Goal: Task Accomplishment & Management: Complete application form

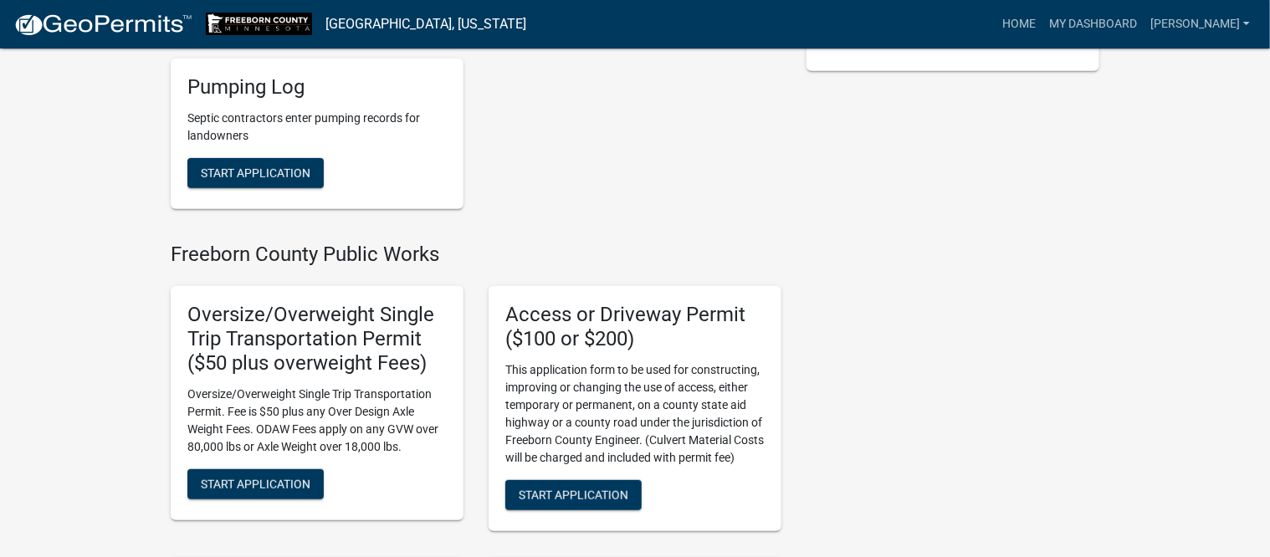
scroll to position [314, 0]
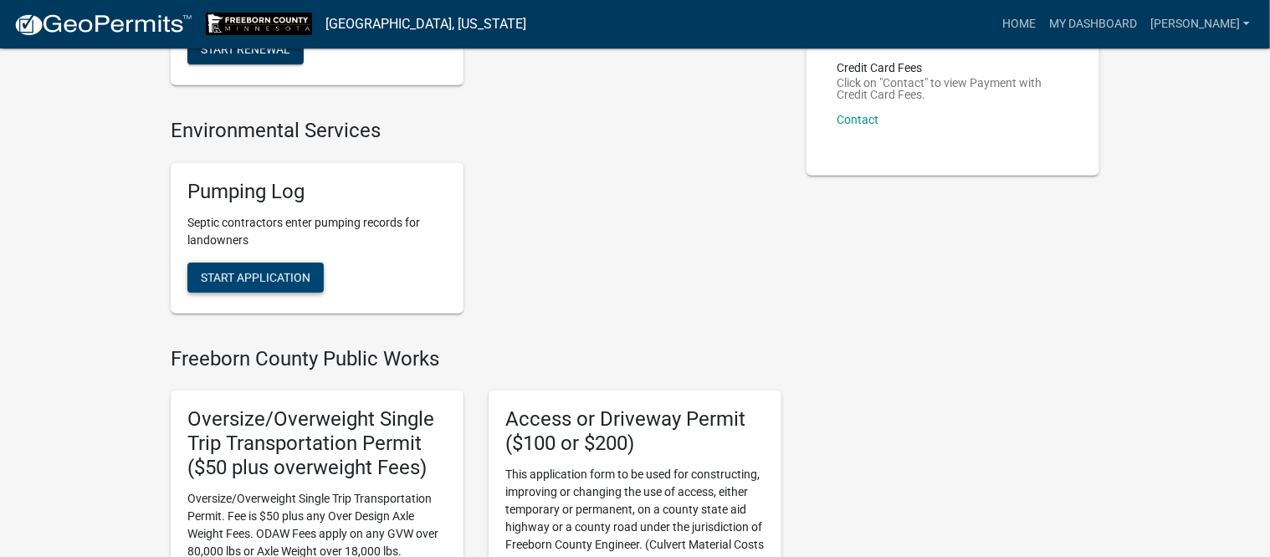
click at [244, 277] on span "Start Application" at bounding box center [256, 276] width 110 height 13
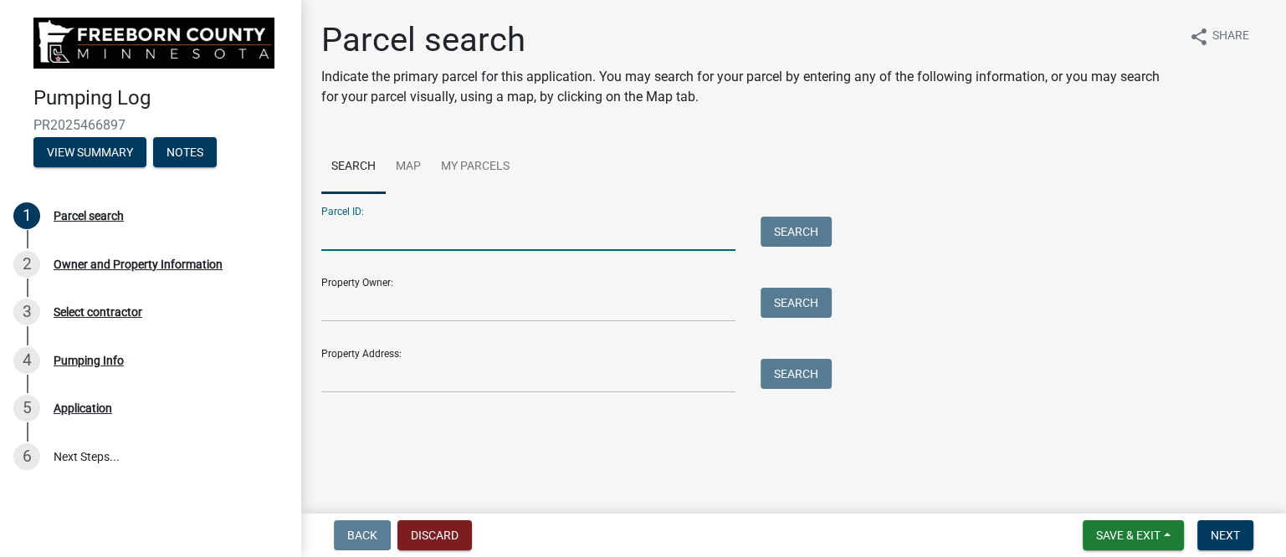
click at [367, 240] on input "Parcel ID:" at bounding box center [528, 234] width 414 height 34
type input "130010020"
click at [806, 225] on button "Search" at bounding box center [795, 232] width 71 height 30
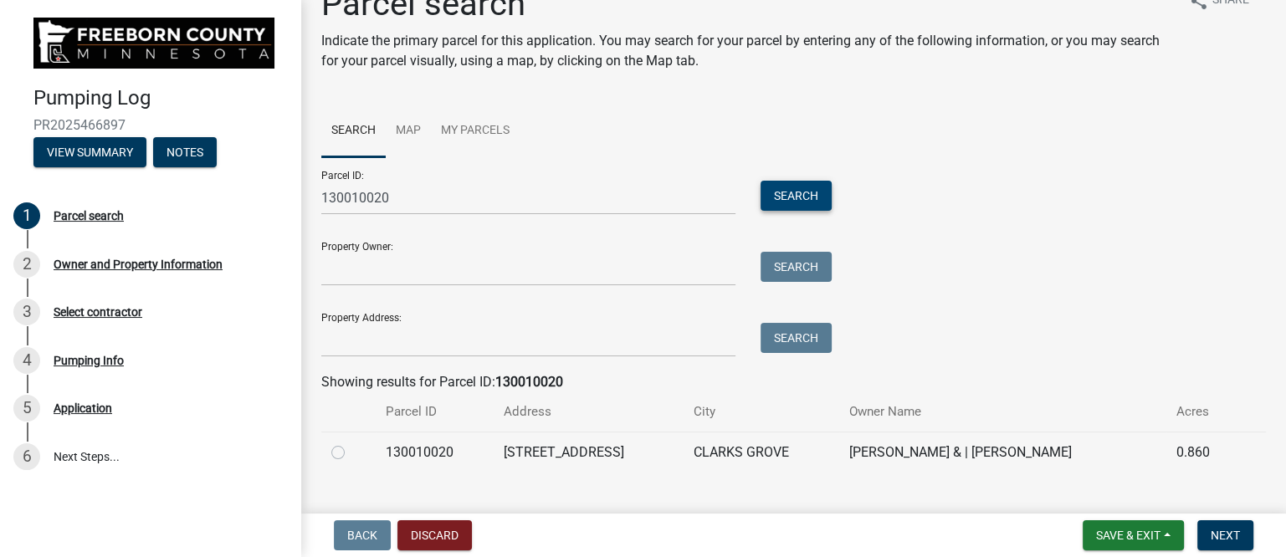
scroll to position [67, 0]
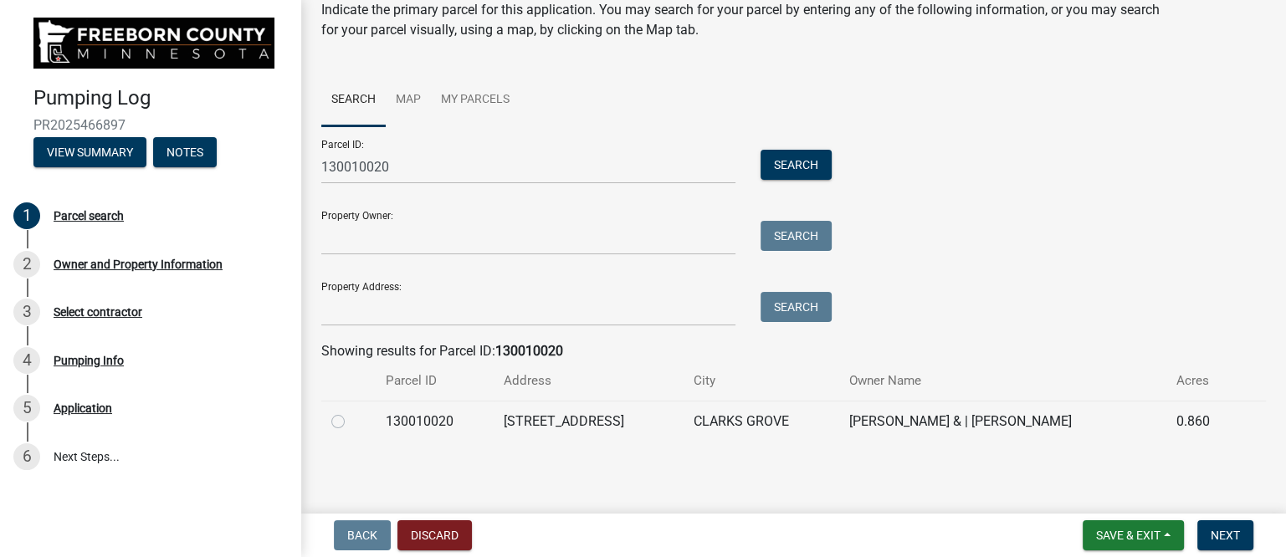
click at [351, 412] on label at bounding box center [351, 412] width 0 height 0
click at [351, 420] on input "radio" at bounding box center [356, 417] width 11 height 11
radio input "true"
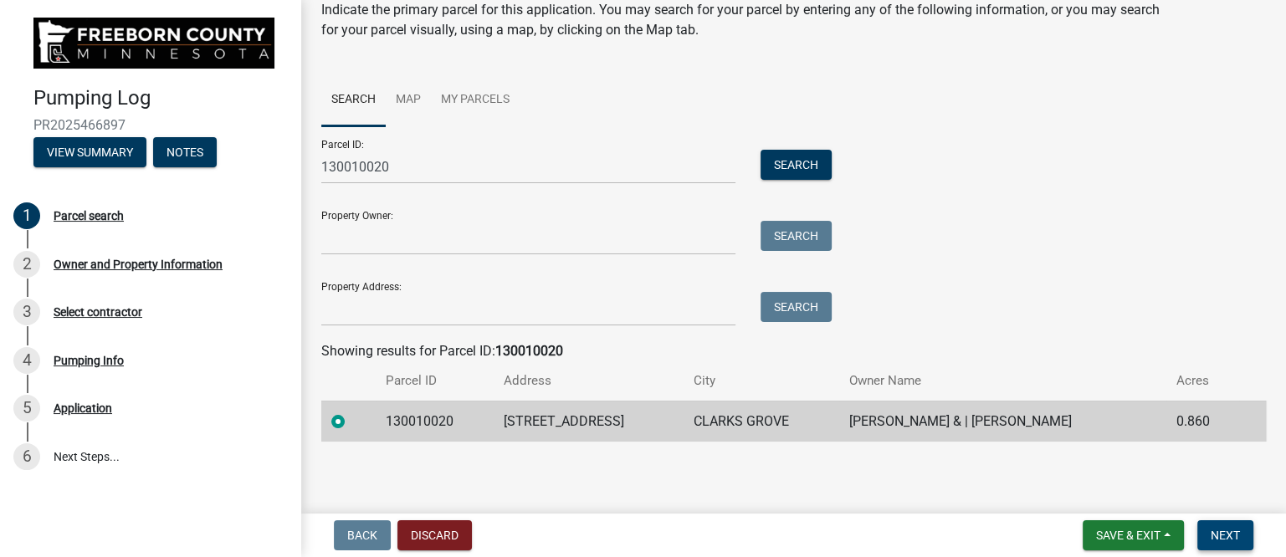
click at [1221, 525] on button "Next" at bounding box center [1225, 535] width 56 height 30
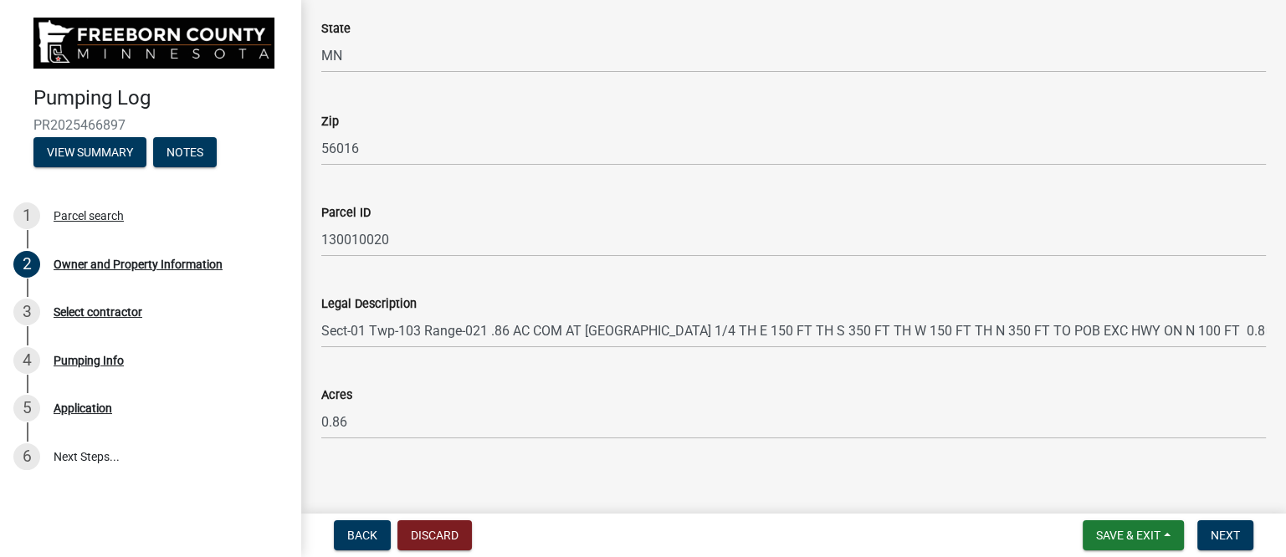
scroll to position [1005, 0]
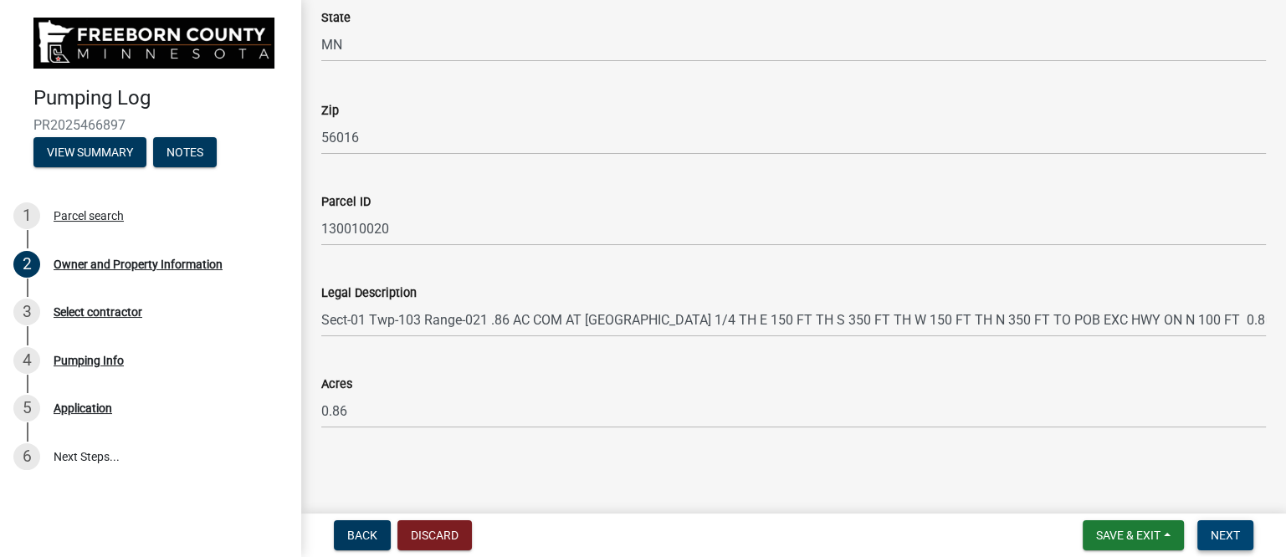
click at [1220, 529] on span "Next" at bounding box center [1224, 535] width 29 height 13
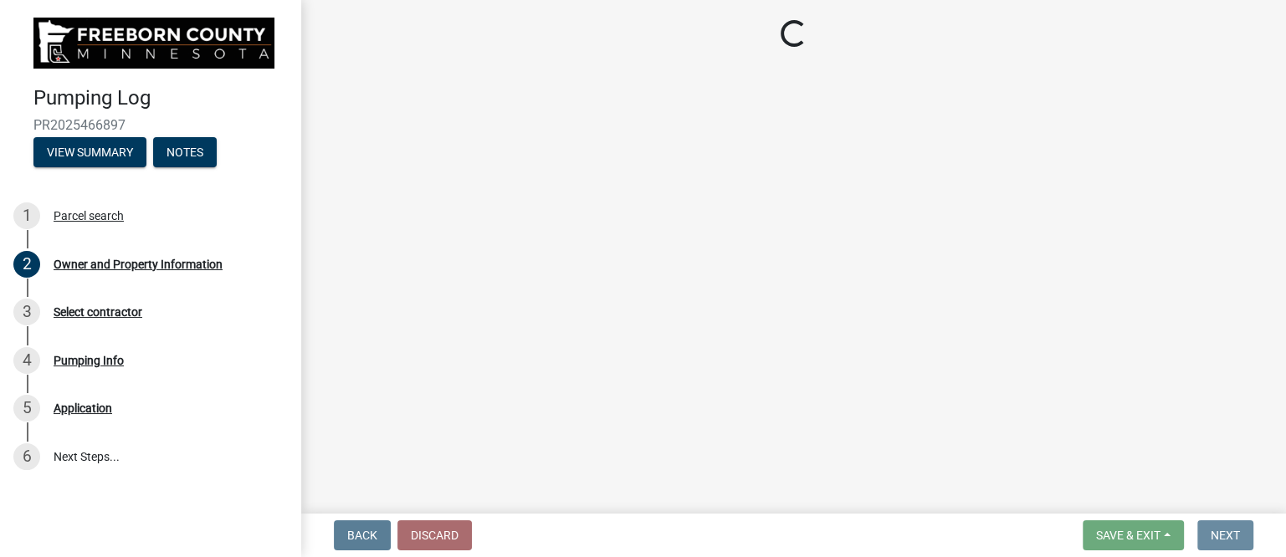
scroll to position [0, 0]
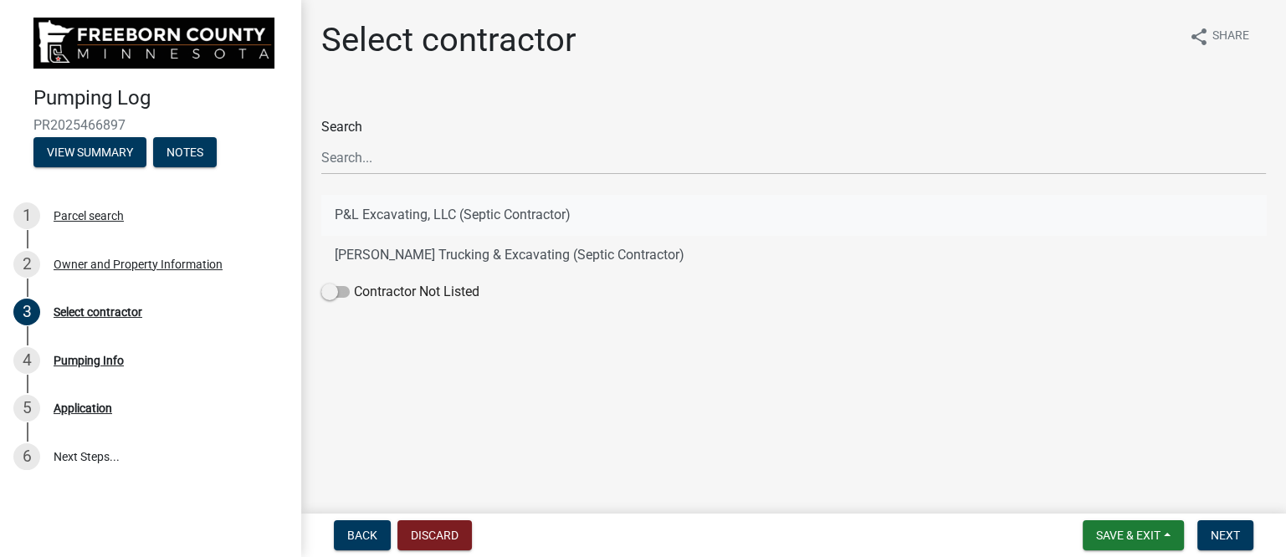
click at [422, 211] on button "P&L Excavating, LLC (Septic Contractor)" at bounding box center [793, 215] width 944 height 40
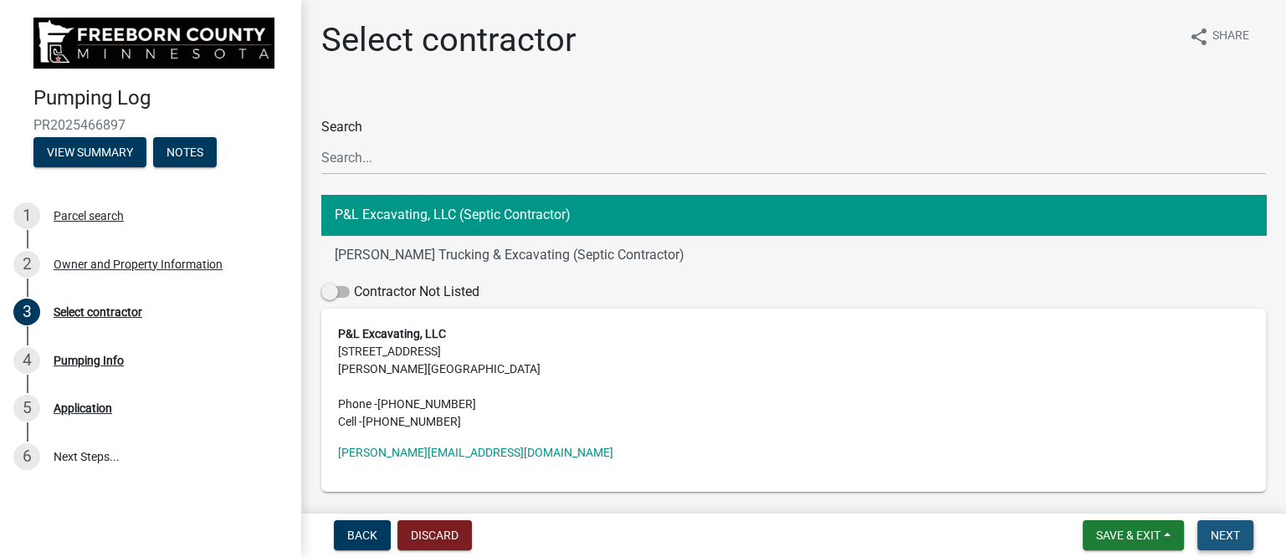
click at [1224, 535] on span "Next" at bounding box center [1224, 535] width 29 height 13
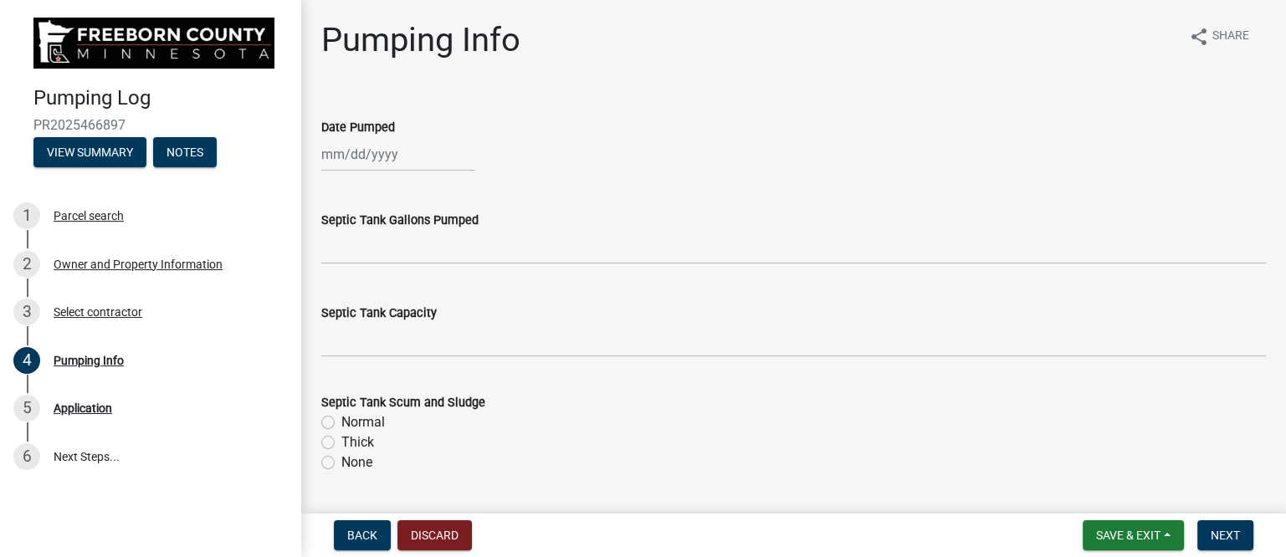
click at [340, 163] on div at bounding box center [397, 154] width 153 height 34
select select "8"
select select "2025"
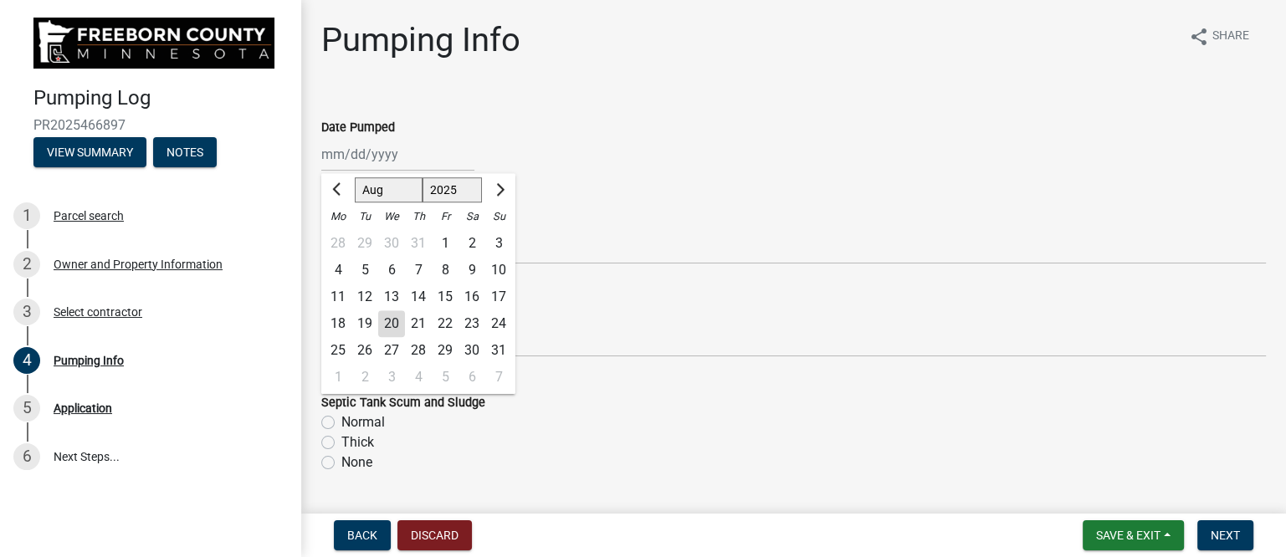
click at [335, 320] on div "18" at bounding box center [338, 323] width 27 height 27
type input "[DATE]"
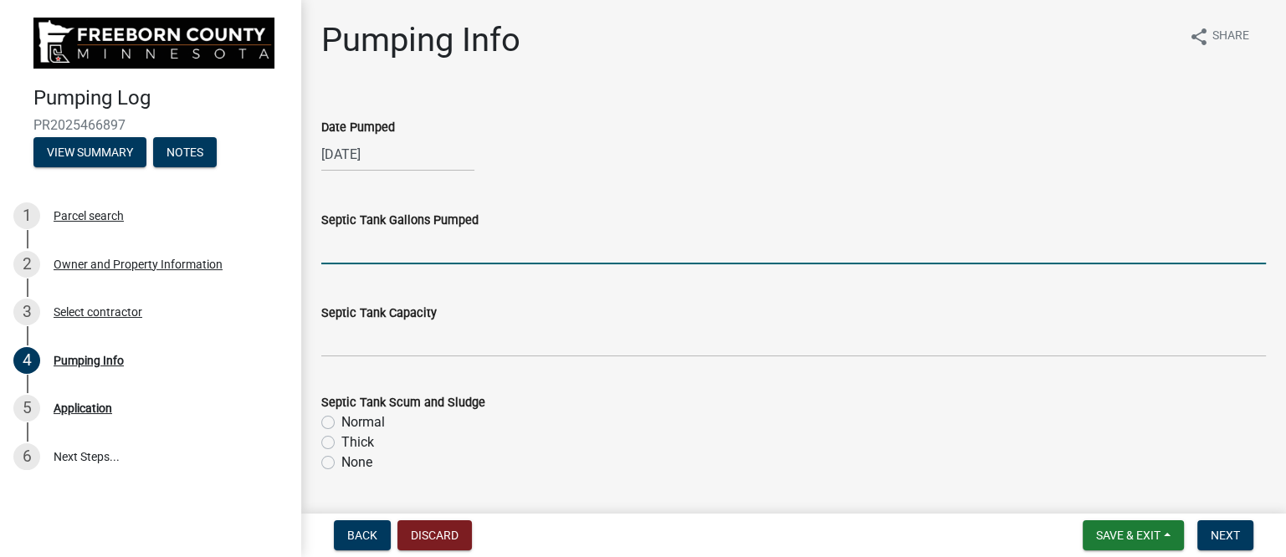
click at [430, 248] on input "text" at bounding box center [793, 247] width 944 height 34
type input "1000"
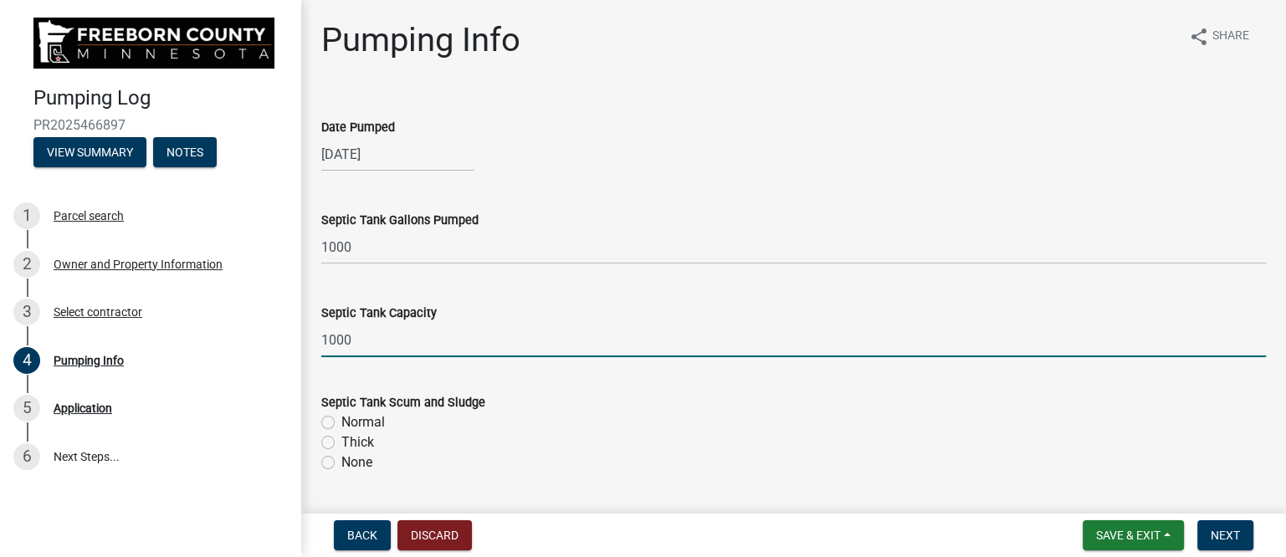
type input "1000"
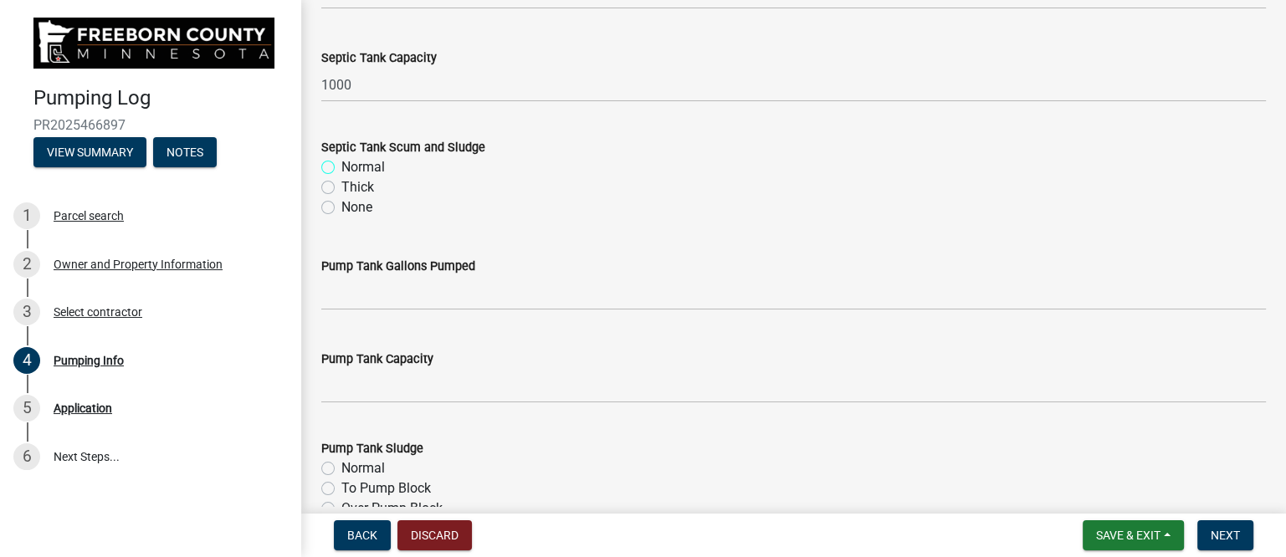
scroll to position [209, 0]
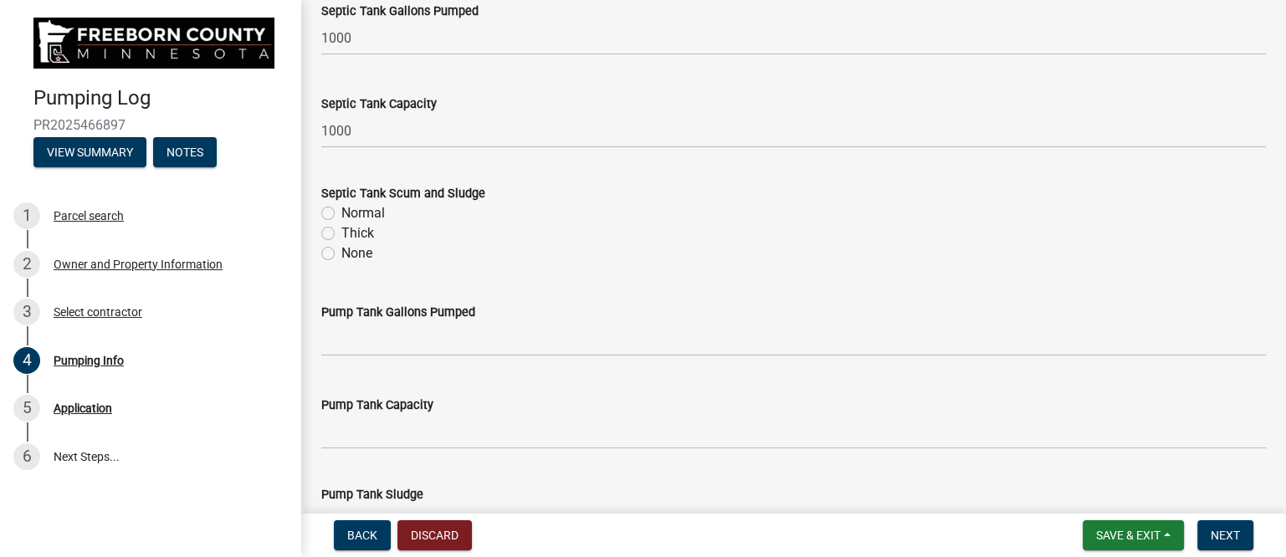
click at [346, 231] on label "Thick" at bounding box center [357, 233] width 33 height 20
click at [346, 231] on input "Thick" at bounding box center [346, 228] width 11 height 11
radio input "true"
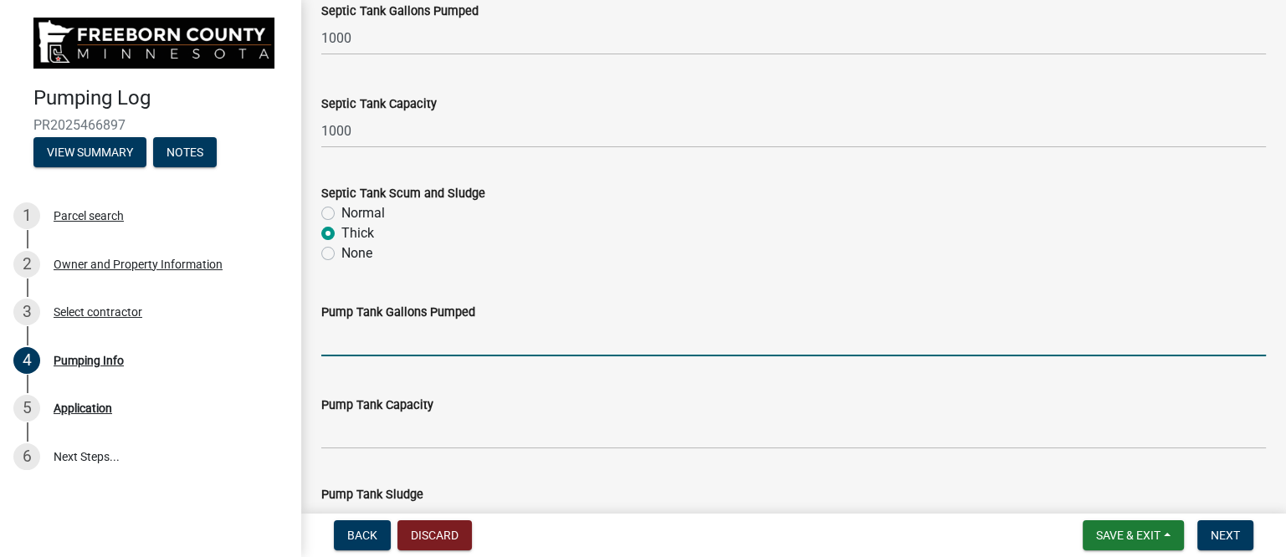
click at [395, 342] on input "text" at bounding box center [793, 339] width 944 height 34
type input "200"
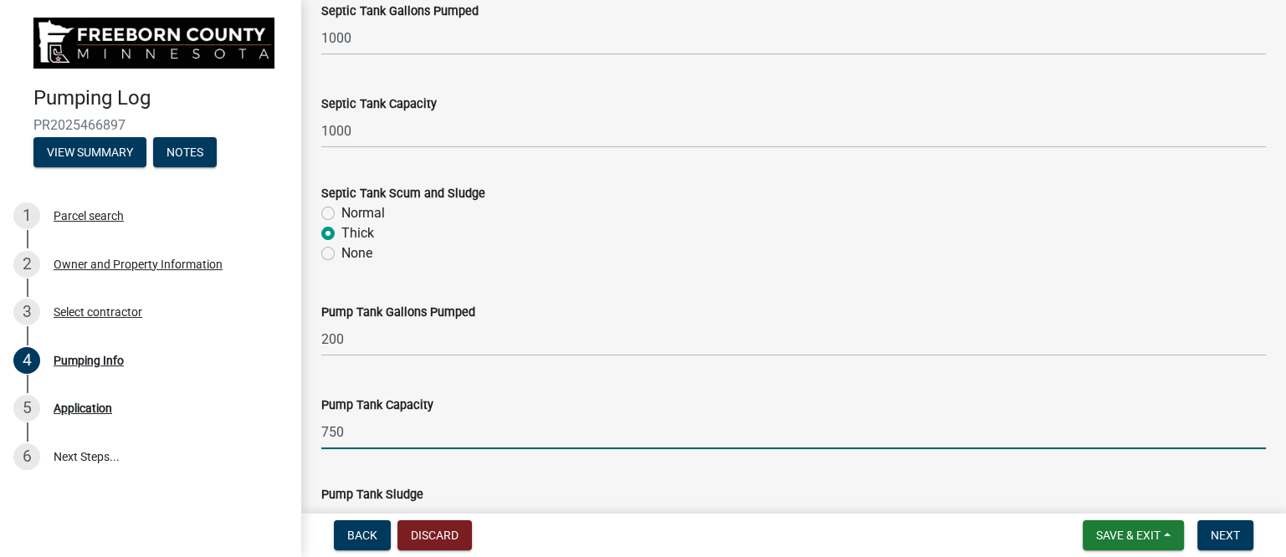
type input "750"
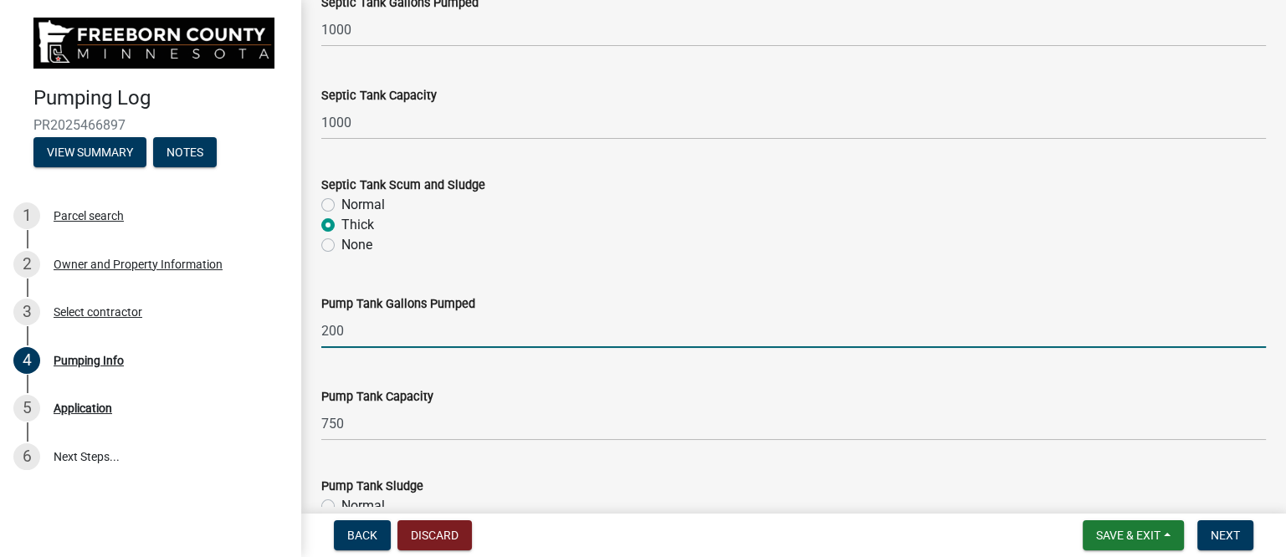
drag, startPoint x: 329, startPoint y: 329, endPoint x: 415, endPoint y: 330, distance: 86.2
click at [415, 330] on input "200" at bounding box center [793, 331] width 944 height 34
type input "250"
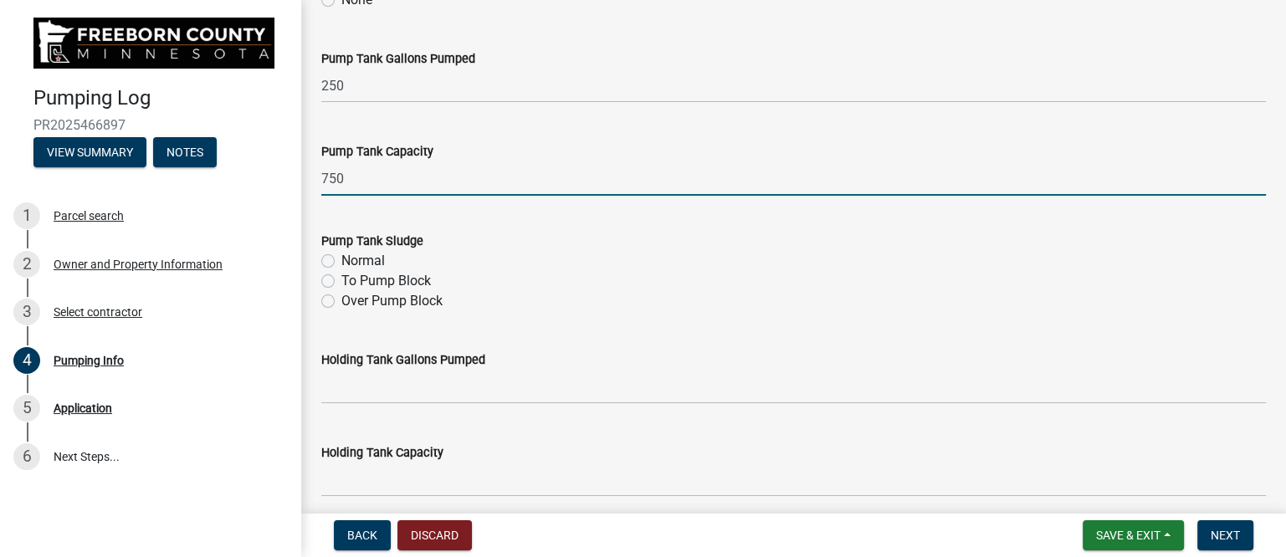
scroll to position [531, 0]
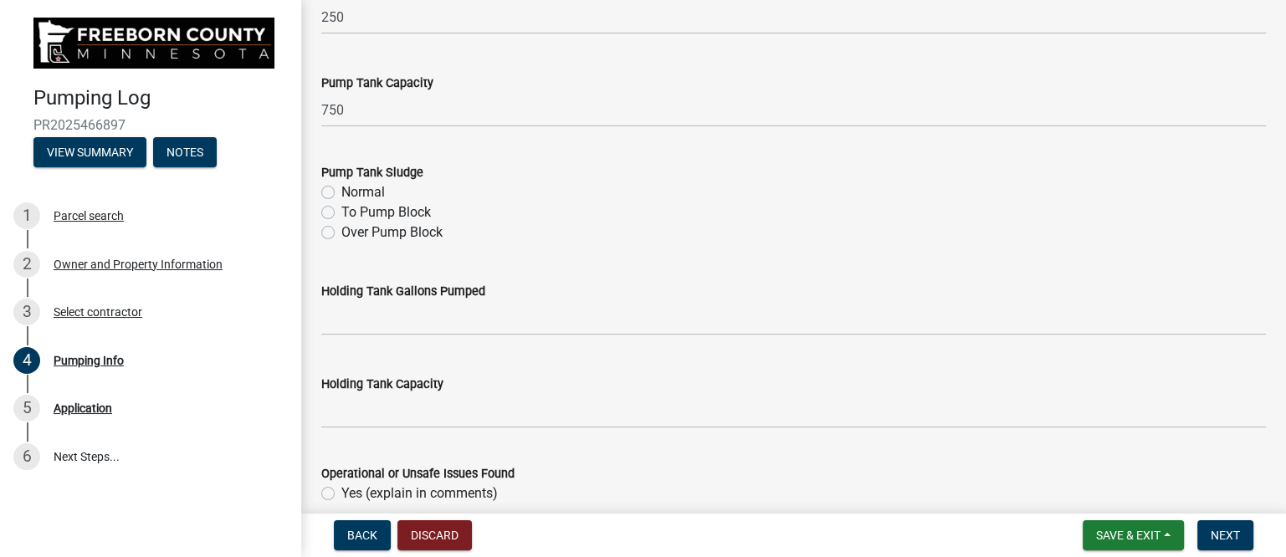
click at [368, 195] on label "Normal" at bounding box center [362, 192] width 43 height 20
click at [352, 193] on input "Normal" at bounding box center [346, 187] width 11 height 11
radio input "true"
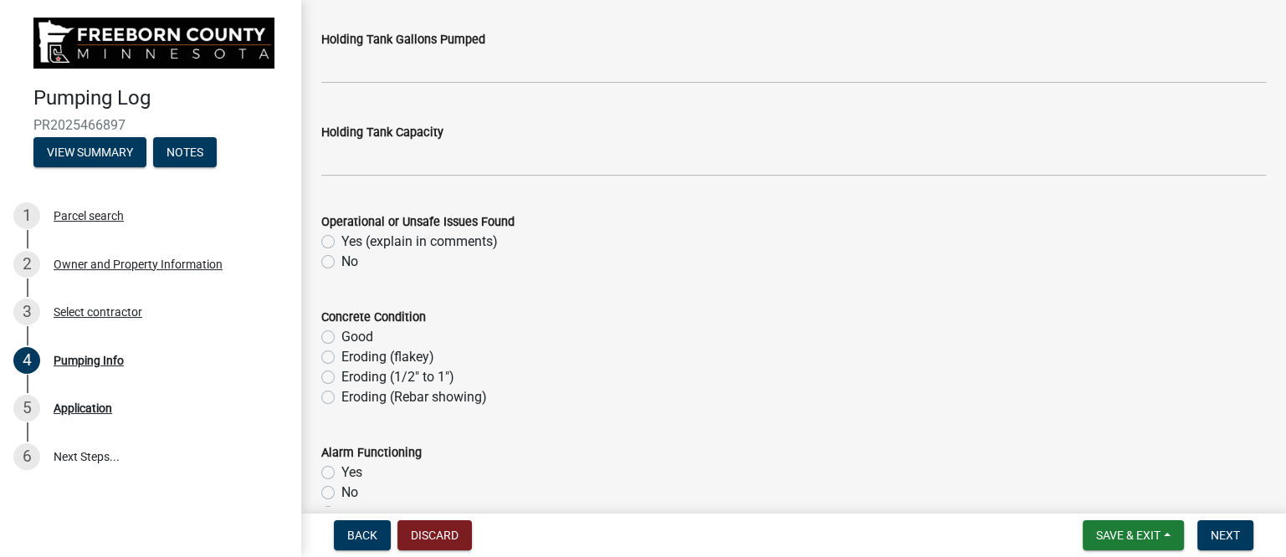
scroll to position [845, 0]
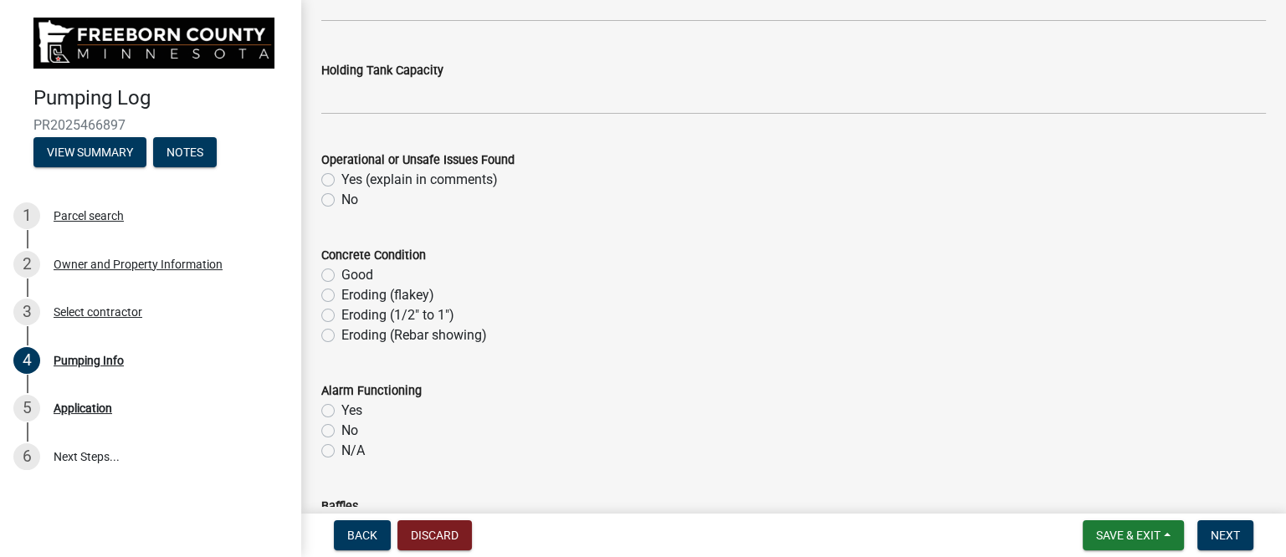
click at [341, 197] on label "No" at bounding box center [349, 200] width 17 height 20
click at [341, 197] on input "No" at bounding box center [346, 195] width 11 height 11
radio input "true"
click at [341, 275] on label "Good" at bounding box center [357, 275] width 32 height 20
click at [341, 275] on input "Good" at bounding box center [346, 270] width 11 height 11
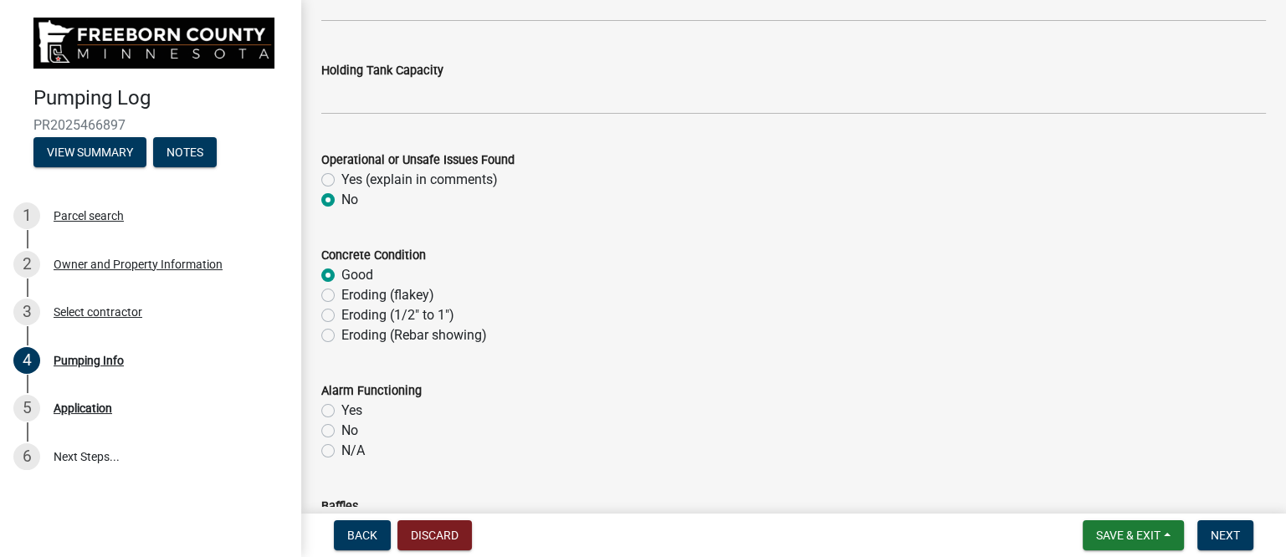
radio input "true"
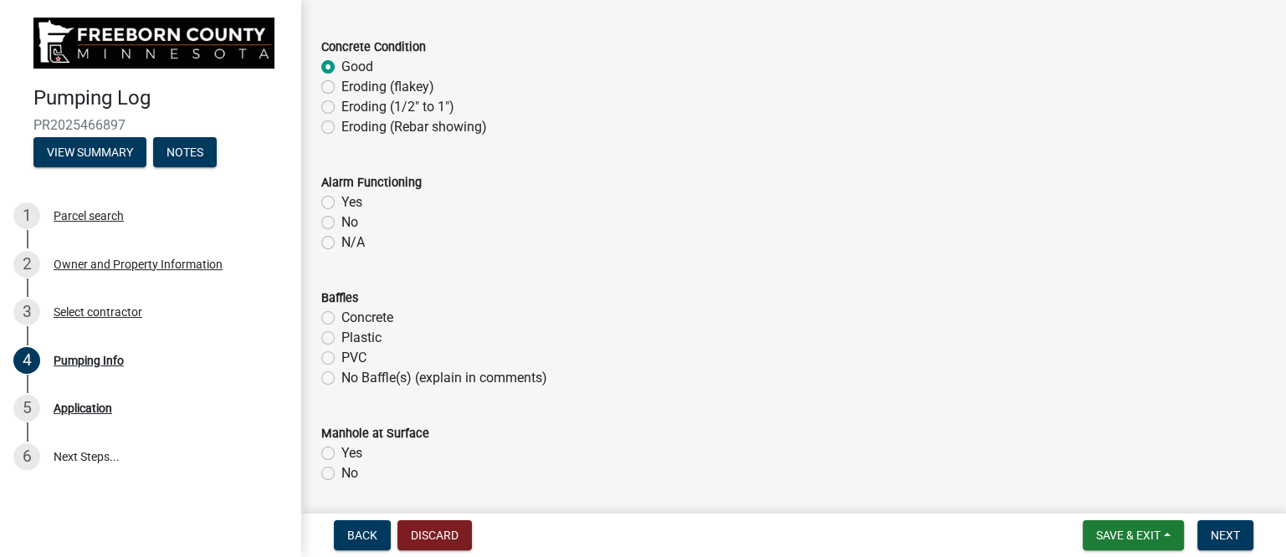
scroll to position [1054, 0]
click at [348, 200] on label "Yes" at bounding box center [351, 202] width 21 height 20
click at [348, 200] on input "Yes" at bounding box center [346, 197] width 11 height 11
radio input "true"
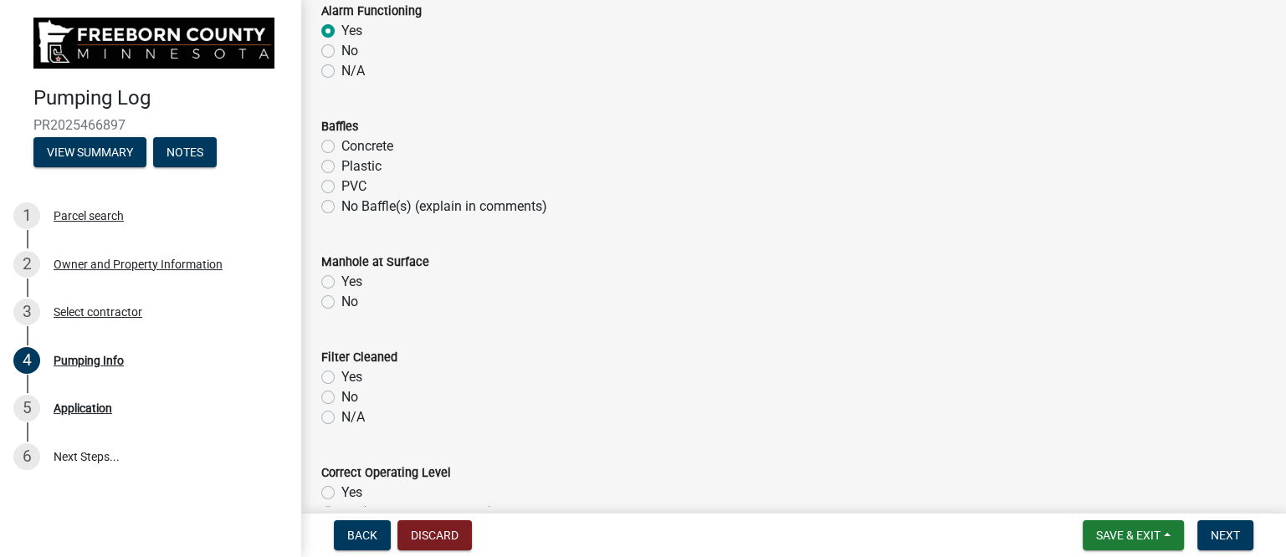
scroll to position [1263, 0]
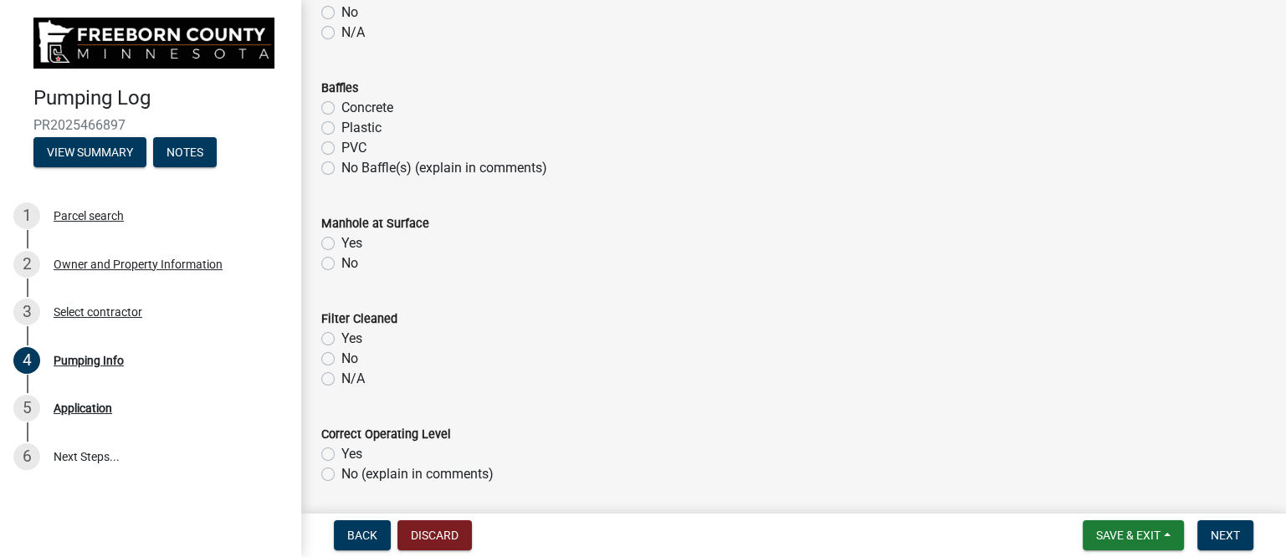
click at [348, 125] on label "Plastic" at bounding box center [361, 128] width 40 height 20
click at [348, 125] on input "Plastic" at bounding box center [346, 123] width 11 height 11
radio input "true"
click at [351, 241] on label "Yes" at bounding box center [351, 243] width 21 height 20
click at [351, 241] on input "Yes" at bounding box center [346, 238] width 11 height 11
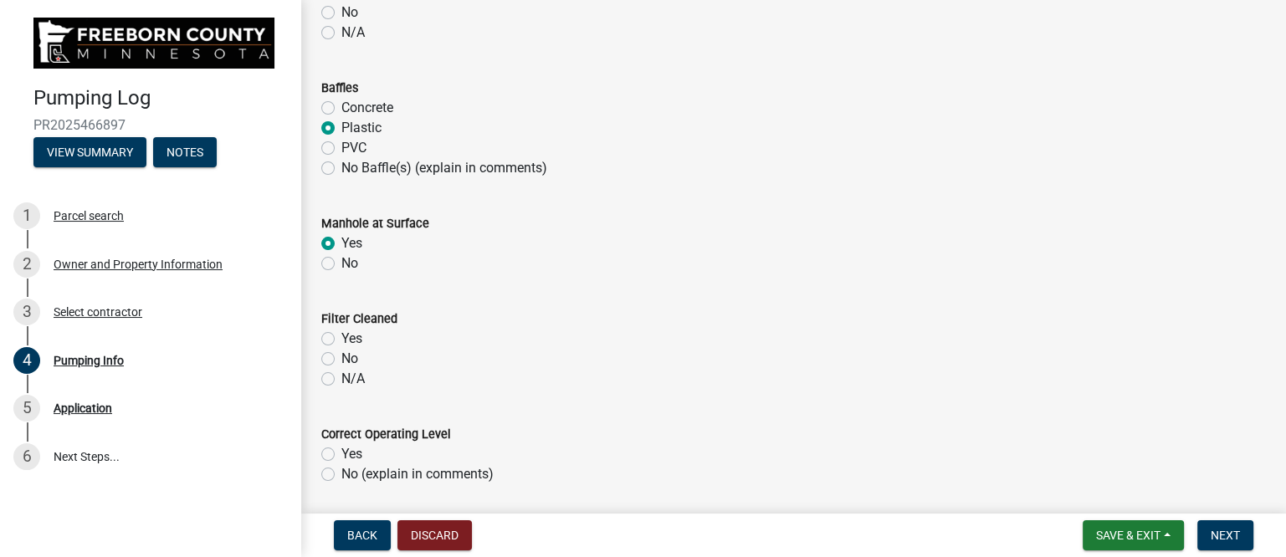
radio input "true"
click at [360, 377] on label "N/A" at bounding box center [352, 379] width 23 height 20
click at [352, 377] on input "N/A" at bounding box center [346, 374] width 11 height 11
radio input "true"
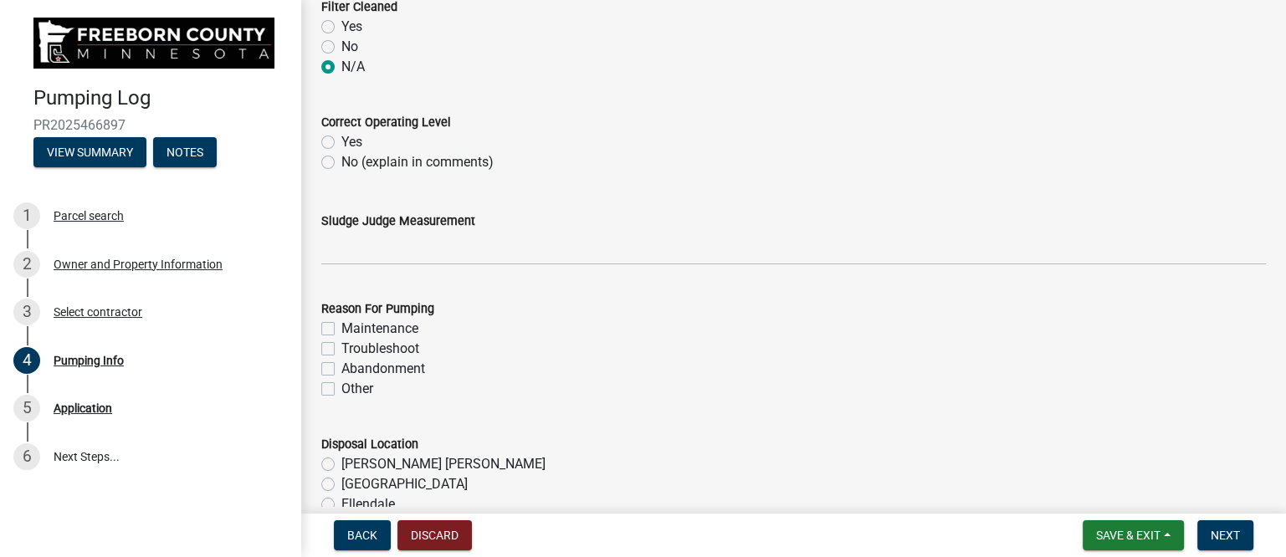
scroll to position [1577, 0]
click at [348, 139] on label "Yes" at bounding box center [351, 140] width 21 height 20
click at [348, 139] on input "Yes" at bounding box center [346, 135] width 11 height 11
radio input "true"
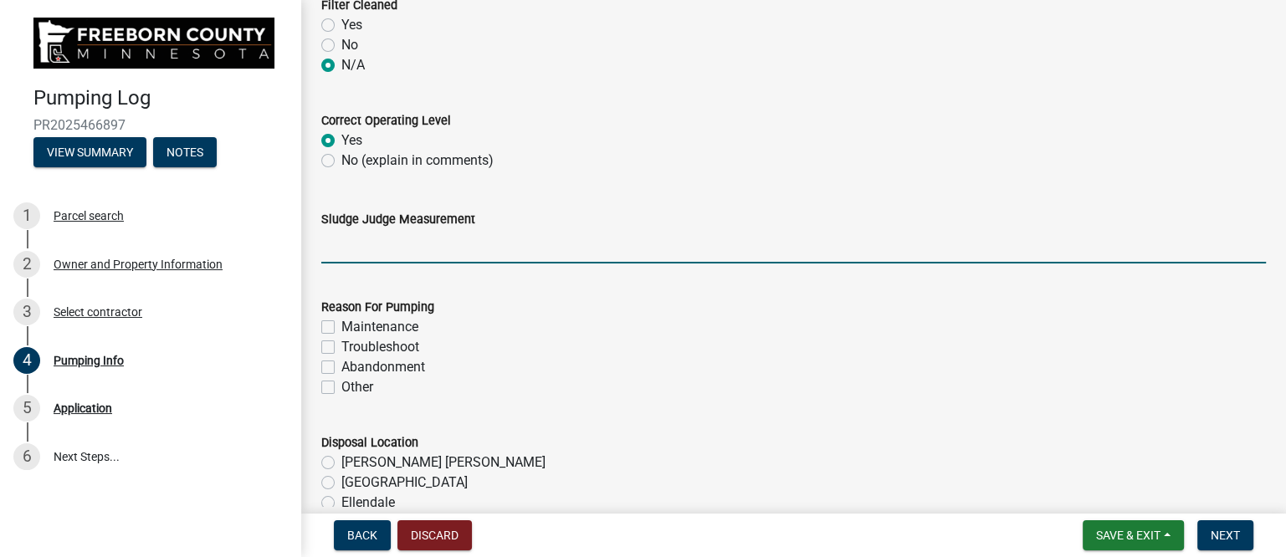
click at [388, 243] on input "Sludge Judge Measurement" at bounding box center [793, 246] width 944 height 34
click at [408, 247] on input "Septic: Scum 1" Sludge 12" Pump: Sludge .5"" at bounding box center [793, 246] width 944 height 34
drag, startPoint x: 463, startPoint y: 245, endPoint x: 477, endPoint y: 249, distance: 14.8
click at [476, 246] on input "Septic: Scum 5" Sludge 12" Pump: Sludge .5"" at bounding box center [793, 246] width 944 height 34
drag, startPoint x: 575, startPoint y: 247, endPoint x: 585, endPoint y: 248, distance: 10.1
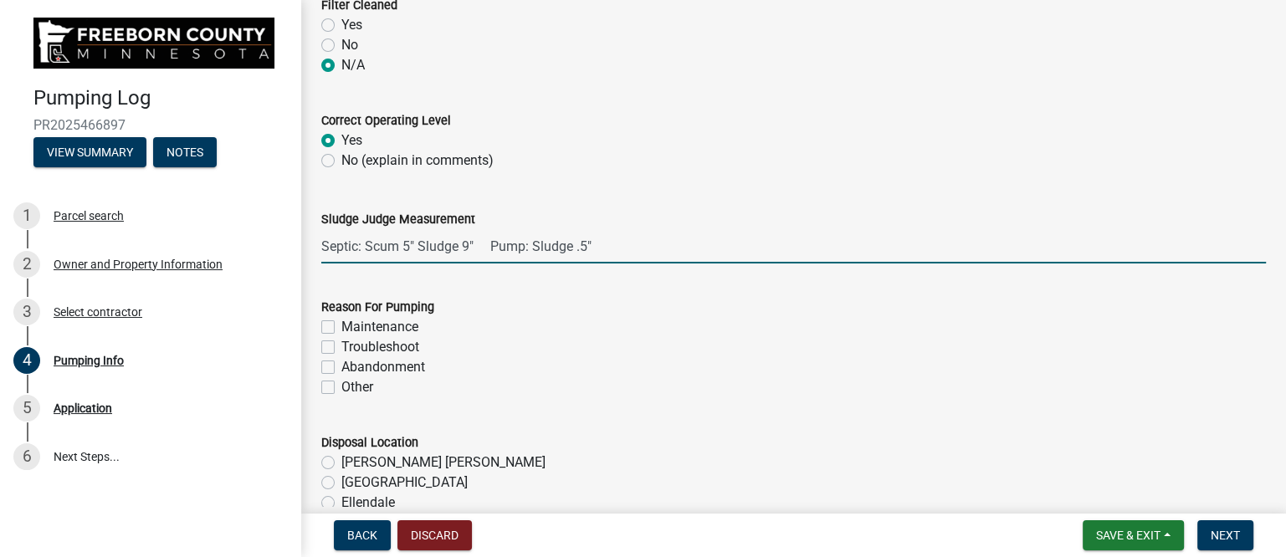
click at [585, 248] on input "Septic: Scum 5" Sludge 9" Pump: Sludge .5"" at bounding box center [793, 246] width 944 height 34
type input "Septic: Scum 5" Sludge 9" Pump: Sludge 2""
click at [507, 290] on form "Reason For Pumping Maintenance Troubleshoot Abandonment Other" at bounding box center [793, 337] width 944 height 120
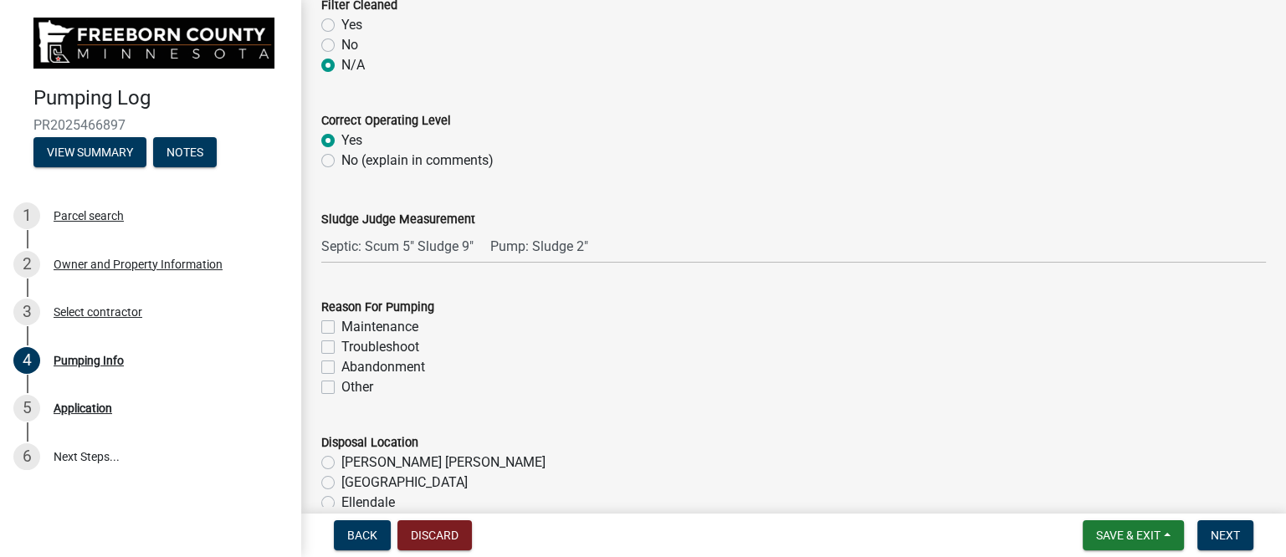
click at [341, 347] on label "Troubleshoot" at bounding box center [380, 347] width 78 height 20
click at [341, 347] on input "Troubleshoot" at bounding box center [346, 342] width 11 height 11
checkbox input "true"
checkbox input "false"
checkbox input "true"
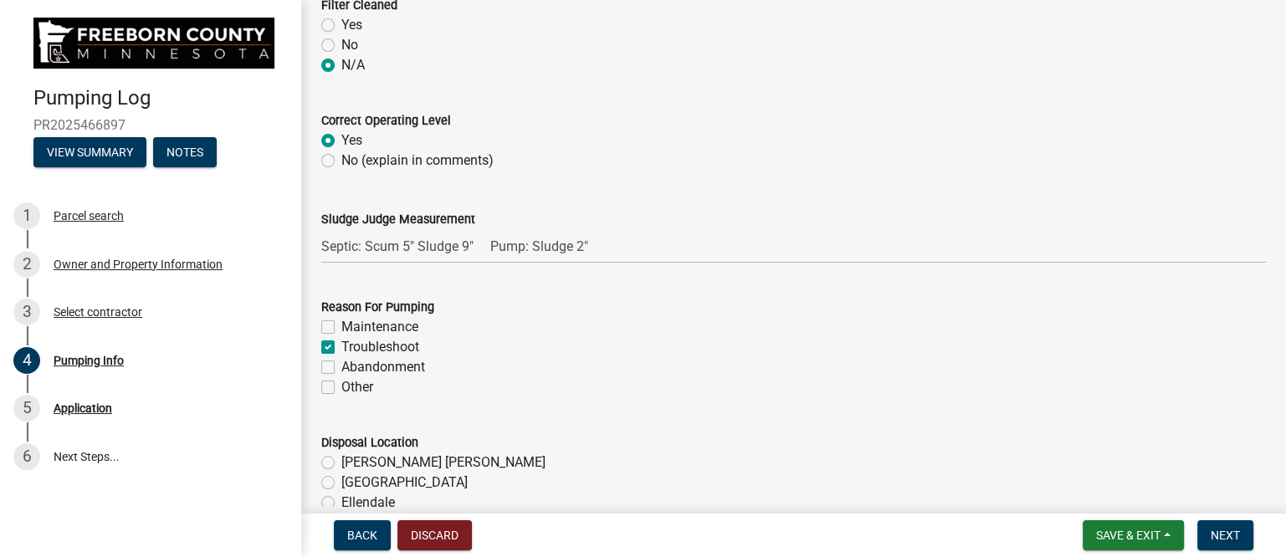
checkbox input "false"
drag, startPoint x: 330, startPoint y: 333, endPoint x: 340, endPoint y: 334, distance: 10.1
click at [341, 331] on label "Maintenance" at bounding box center [379, 327] width 77 height 20
click at [341, 328] on input "Maintenance" at bounding box center [346, 322] width 11 height 11
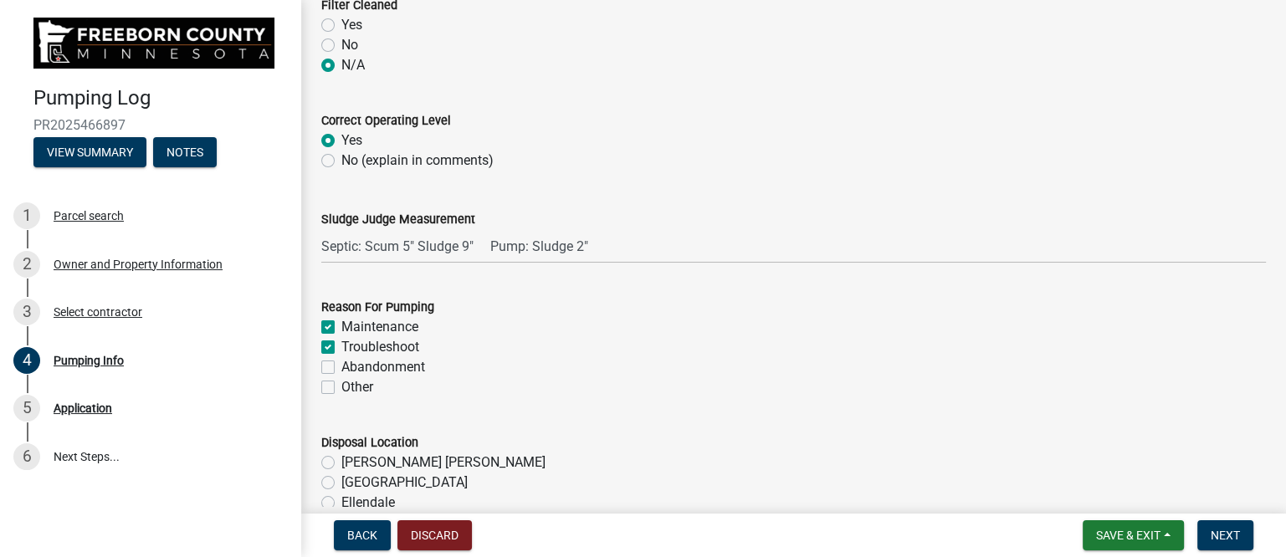
checkbox input "true"
checkbox input "false"
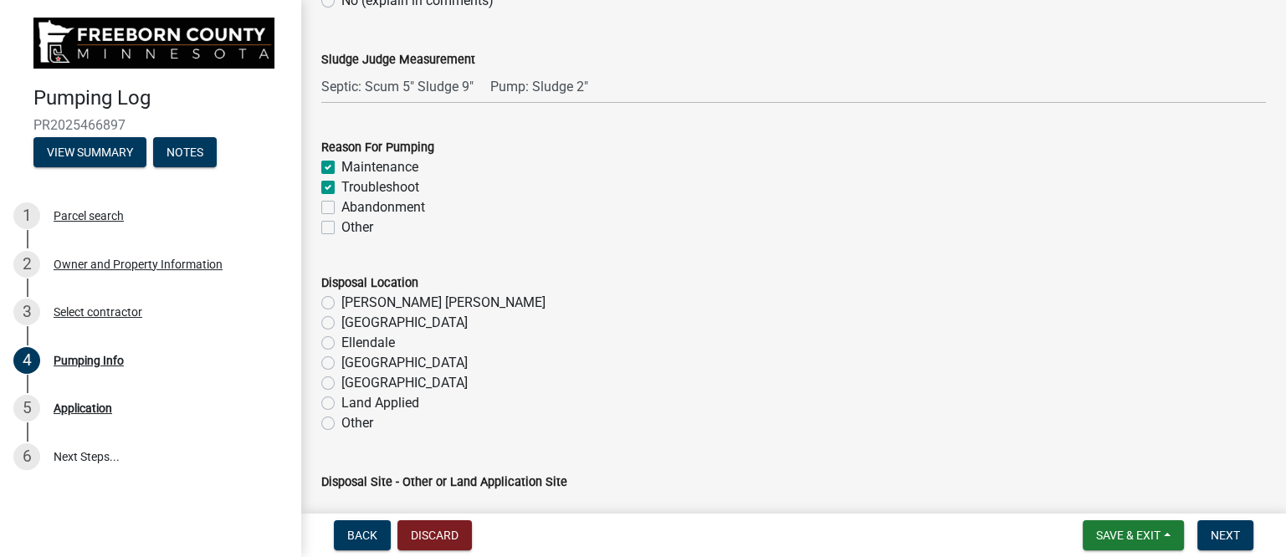
scroll to position [1786, 0]
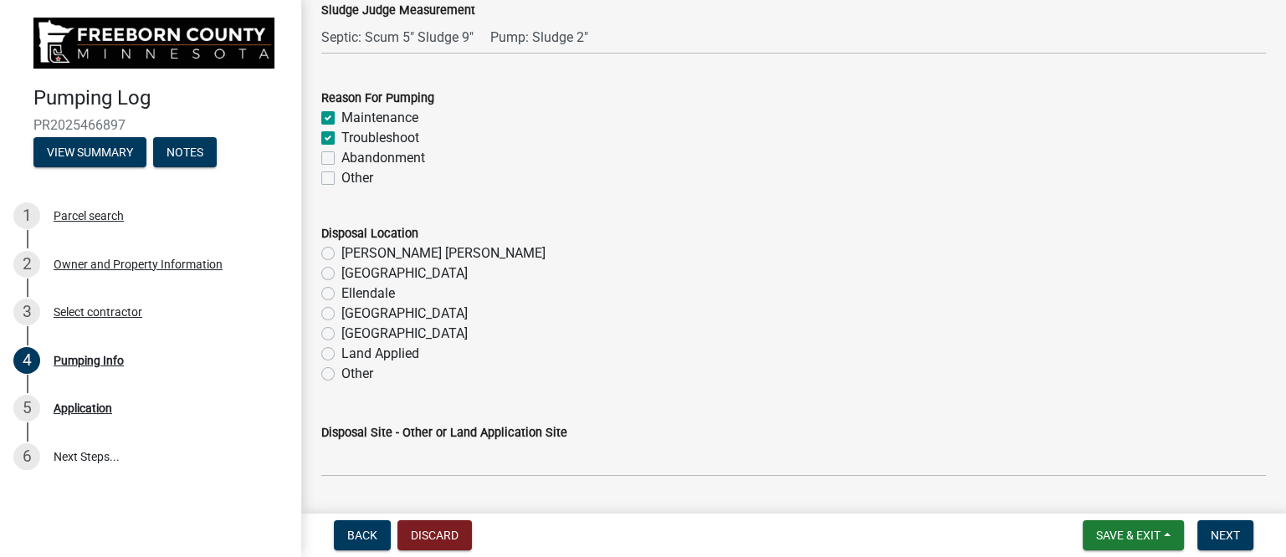
click at [341, 251] on label "[PERSON_NAME] [PERSON_NAME]" at bounding box center [443, 253] width 204 height 20
click at [341, 251] on input "[PERSON_NAME] [PERSON_NAME]" at bounding box center [346, 248] width 11 height 11
radio input "true"
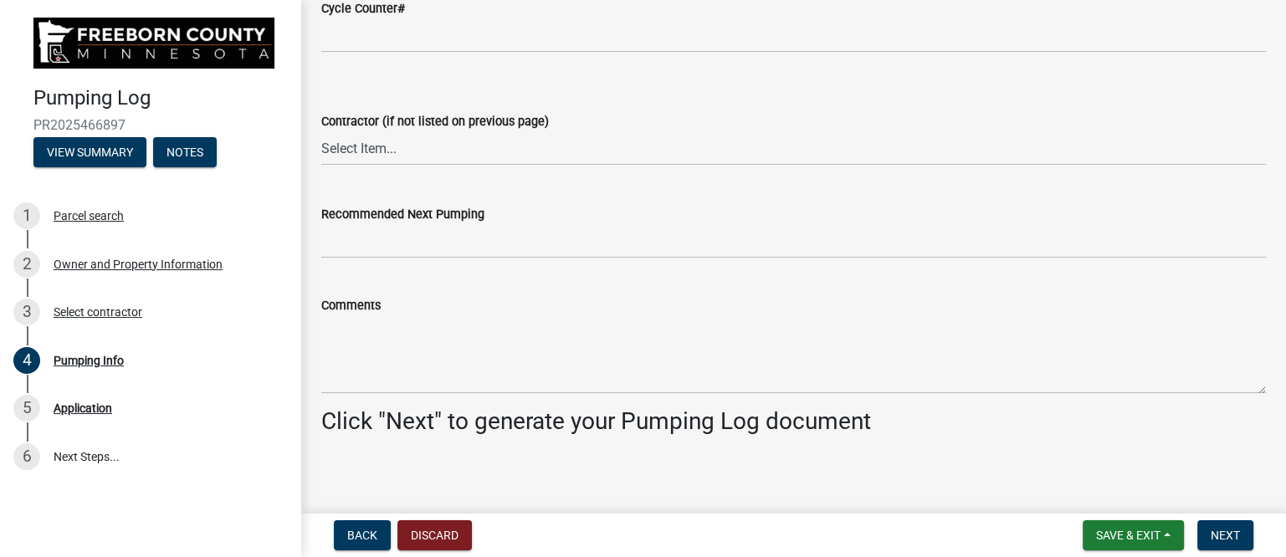
scroll to position [2309, 0]
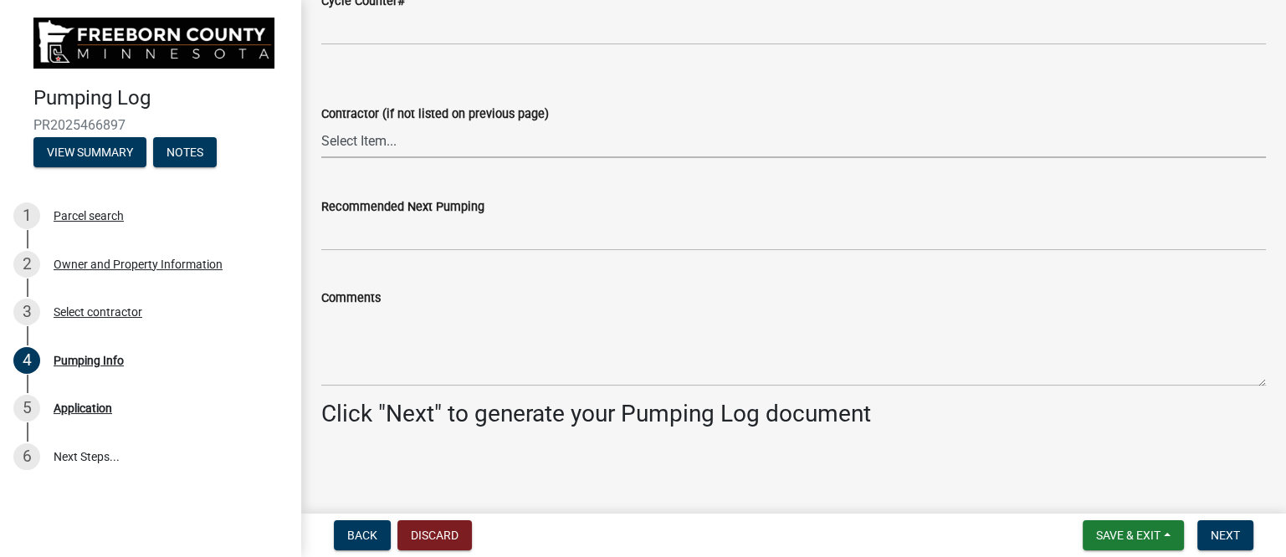
click at [420, 146] on select "Select Item... P & L Excavating Precision Septic Services [PERSON_NAME] Excavat…" at bounding box center [793, 141] width 944 height 34
click at [321, 124] on select "Select Item... P & L Excavating Precision Septic Services [PERSON_NAME] Excavat…" at bounding box center [793, 141] width 944 height 34
select select "a4b440af-86cc-4e74-8744-b4ec83ffff55"
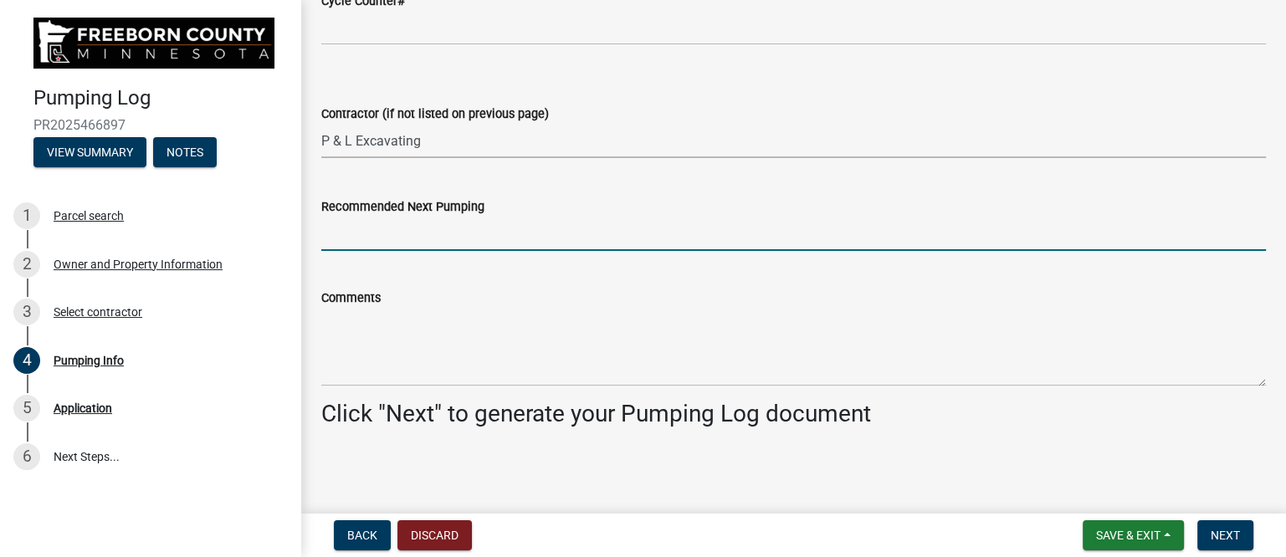
click at [458, 240] on input "Recommended Next Pumping" at bounding box center [793, 234] width 944 height 34
type input "2028"
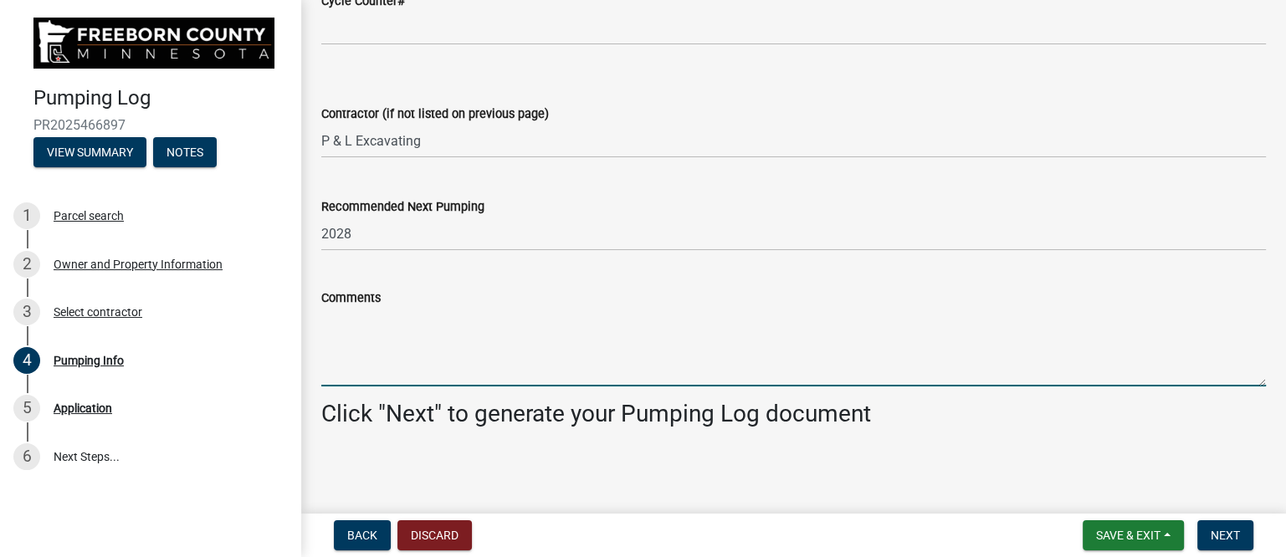
click at [354, 325] on textarea "Comments" at bounding box center [793, 347] width 944 height 79
paste textarea "Called out because of the alarm going off. When I got there the pump was runnin…"
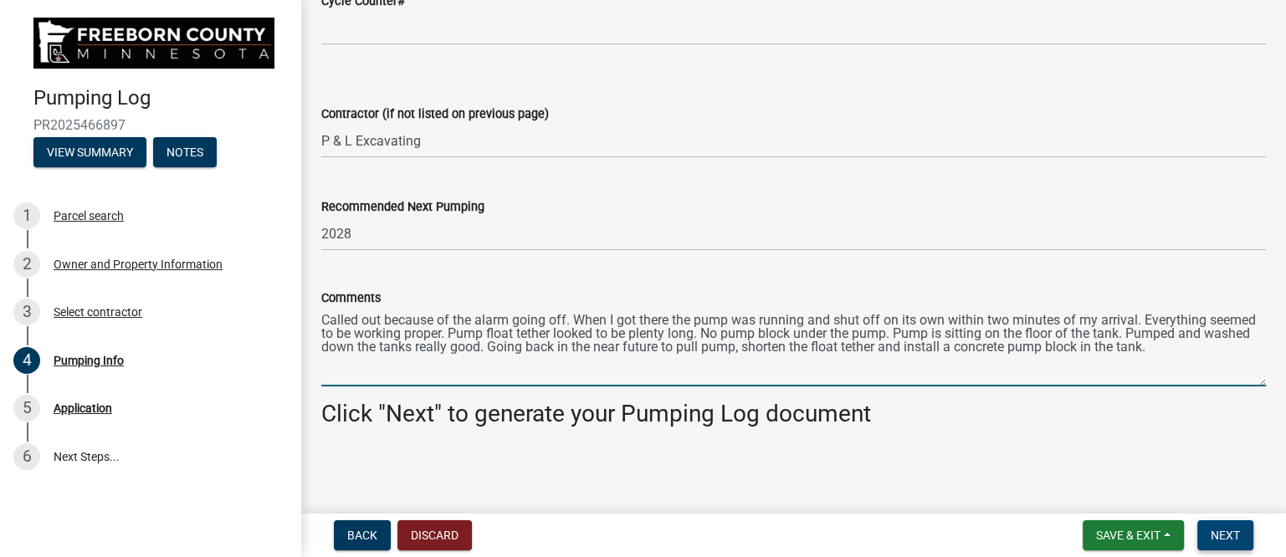
type textarea "Called out because of the alarm going off. When I got there the pump was runnin…"
click at [1219, 529] on span "Next" at bounding box center [1224, 535] width 29 height 13
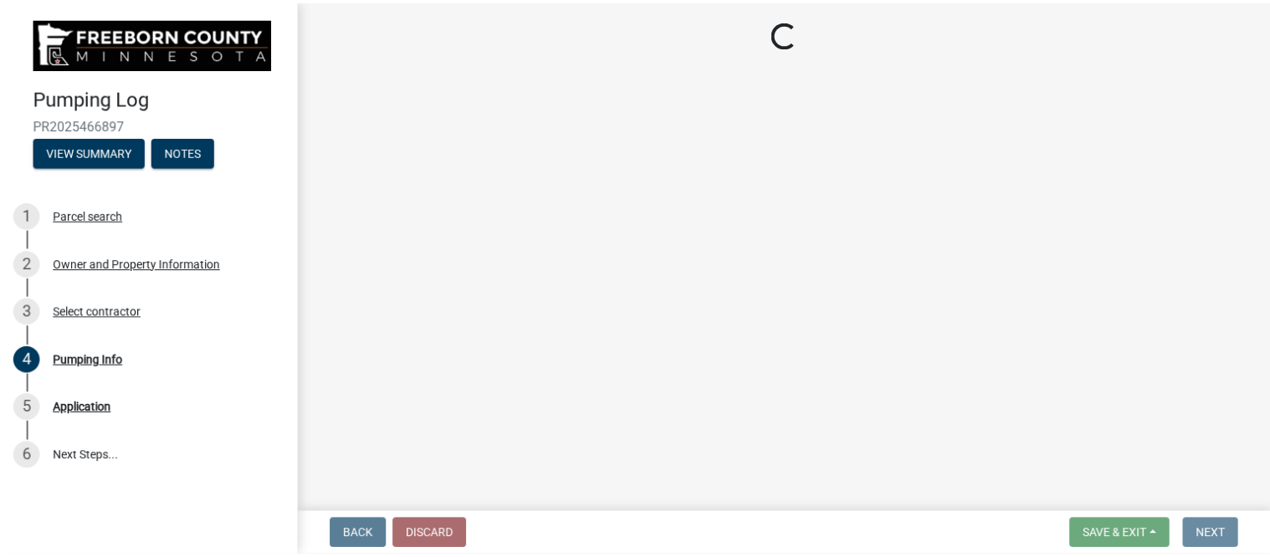
scroll to position [0, 0]
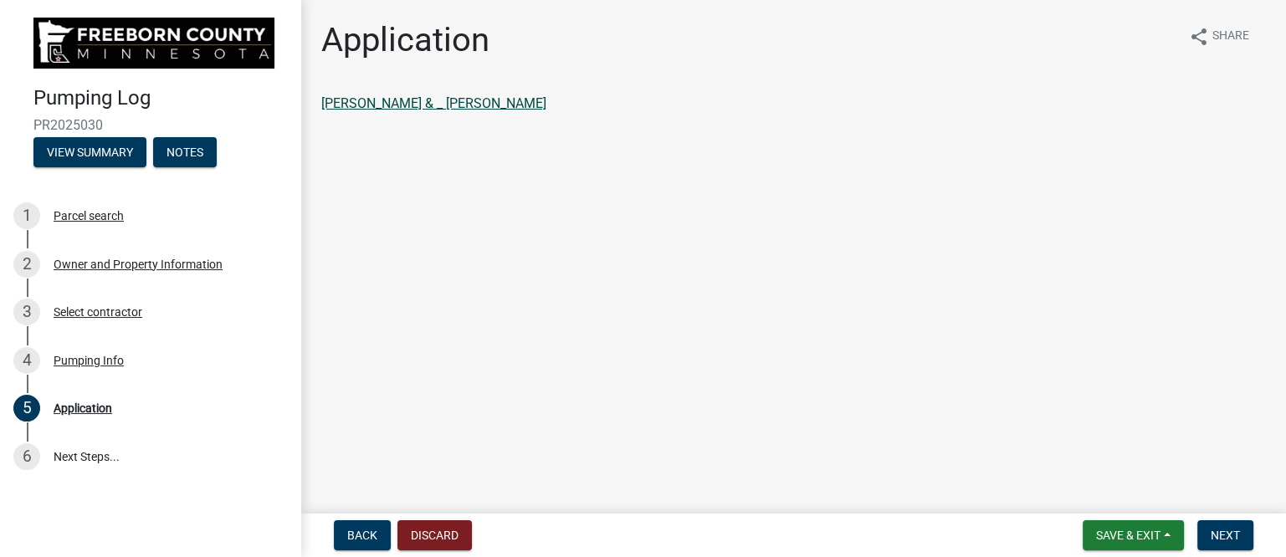
click at [437, 100] on link "[PERSON_NAME] & _ [PERSON_NAME]" at bounding box center [433, 103] width 225 height 16
click at [1219, 525] on button "Next" at bounding box center [1225, 535] width 56 height 30
